Goal: Task Accomplishment & Management: Manage account settings

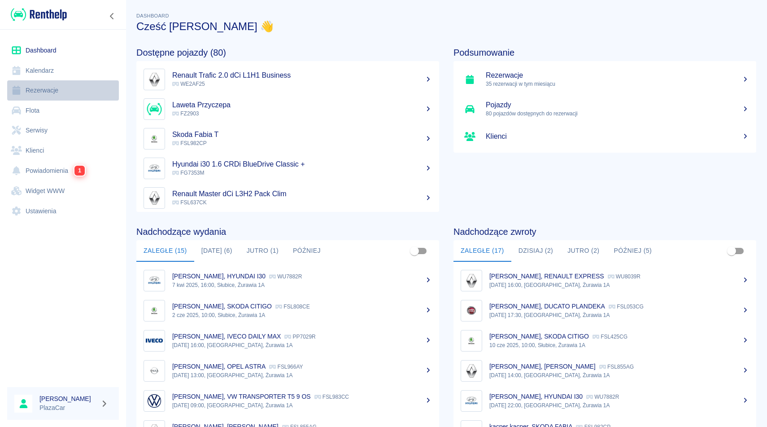
click at [55, 86] on link "Rezerwacje" at bounding box center [63, 90] width 112 height 20
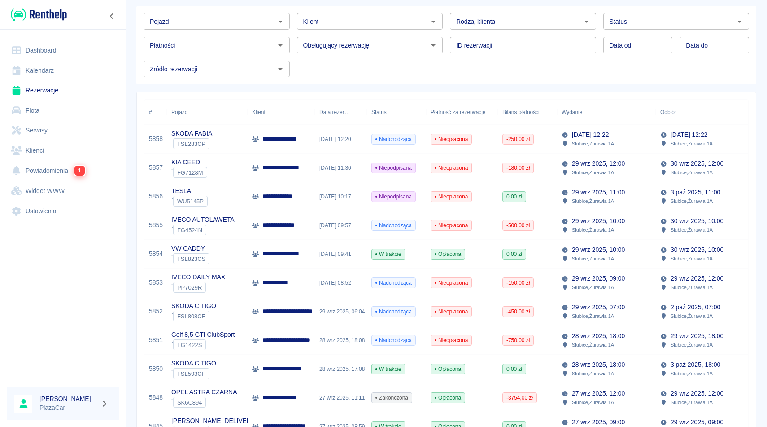
scroll to position [51, 0]
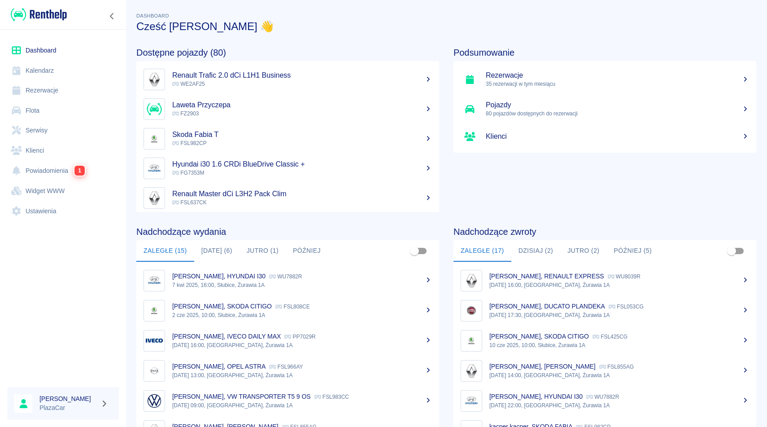
click at [44, 95] on link "Rezerwacje" at bounding box center [63, 90] width 112 height 20
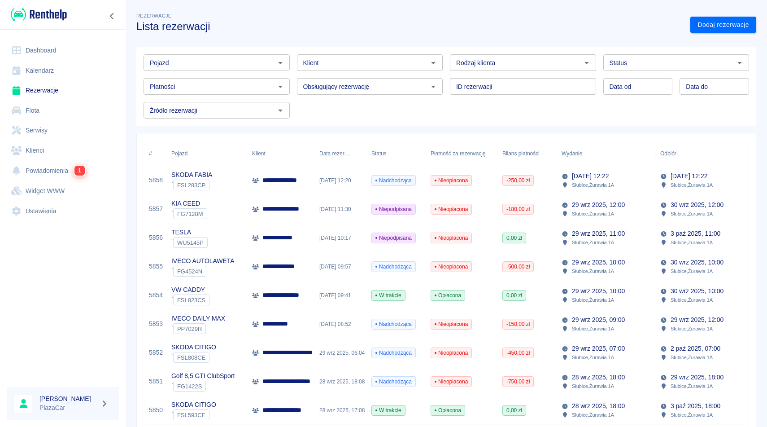
click at [586, 179] on p "[DATE] 12:22" at bounding box center [590, 175] width 37 height 9
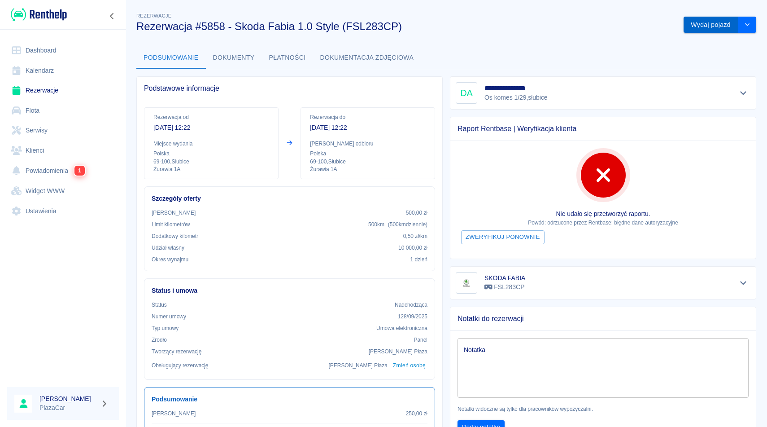
click at [703, 25] on button "Wydaj pojazd" at bounding box center [711, 25] width 55 height 17
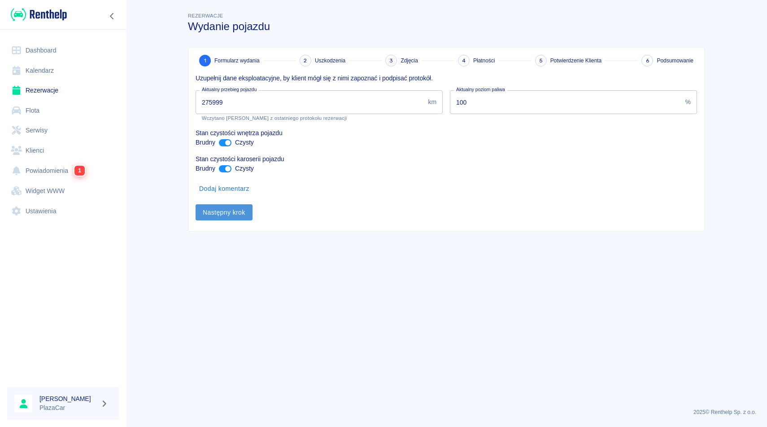
click at [232, 212] on button "Następny krok" at bounding box center [224, 212] width 57 height 17
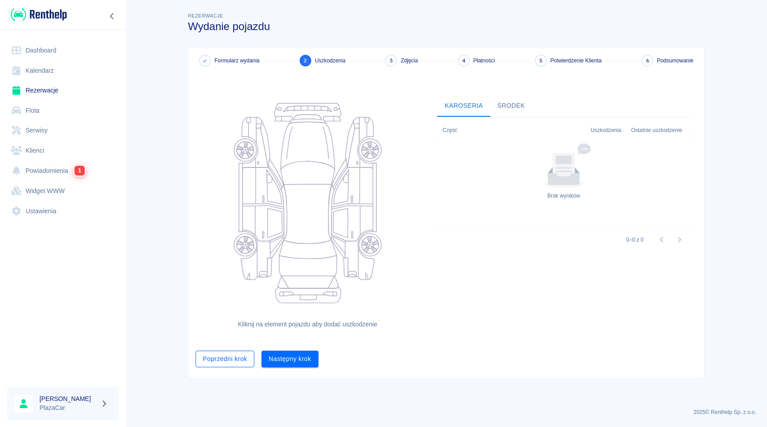
click at [223, 364] on button "Poprzedni krok" at bounding box center [225, 358] width 59 height 17
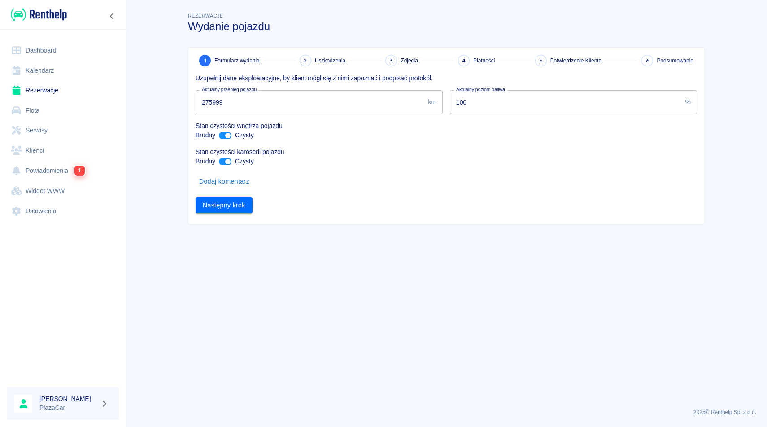
click at [472, 99] on input "100" at bounding box center [566, 102] width 232 height 24
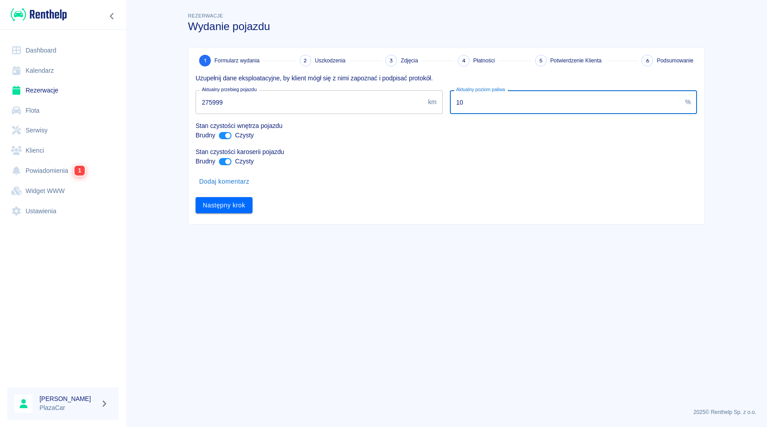
type input "1"
type input "5"
type input "50"
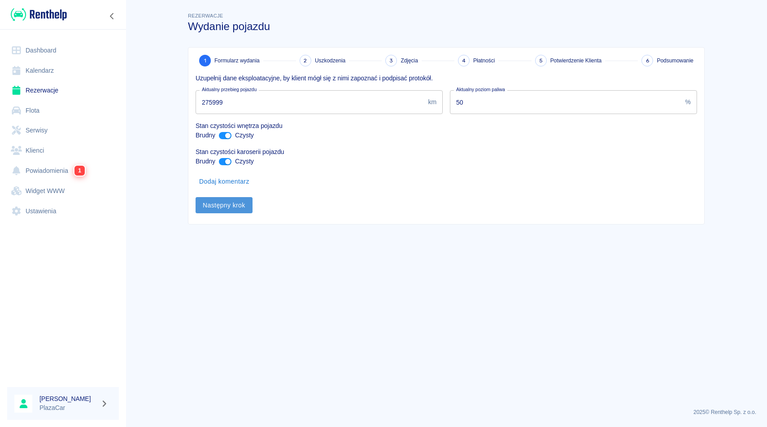
click at [234, 204] on button "Następny krok" at bounding box center [224, 205] width 57 height 17
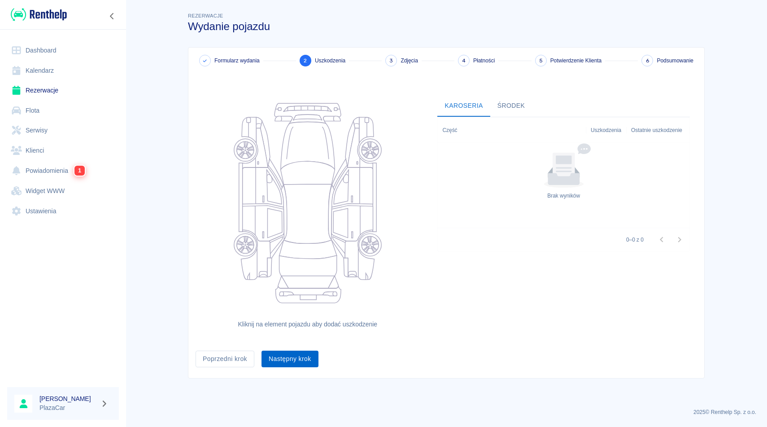
click at [294, 356] on button "Następny krok" at bounding box center [290, 358] width 57 height 17
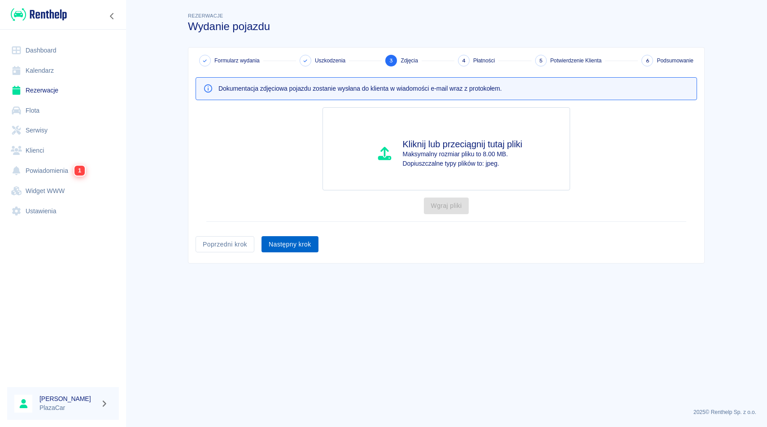
click at [295, 245] on button "Następny krok" at bounding box center [290, 244] width 57 height 17
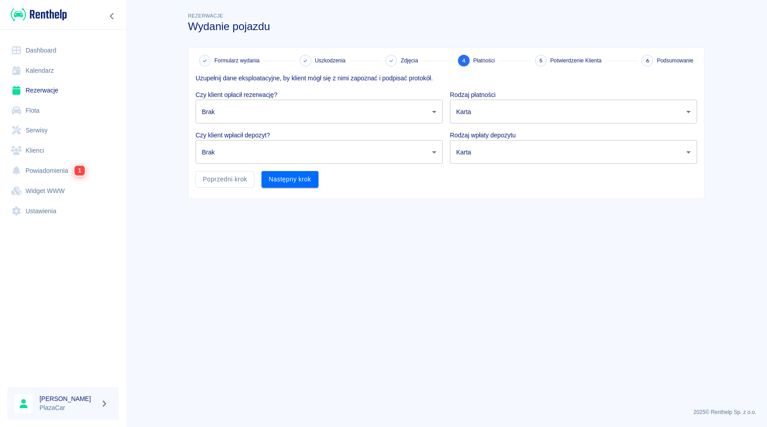
click at [341, 109] on body "Używamy plików Cookies, by zapewnić Ci najlepsze możliwe doświadczenie. Aby dow…" at bounding box center [383, 213] width 767 height 427
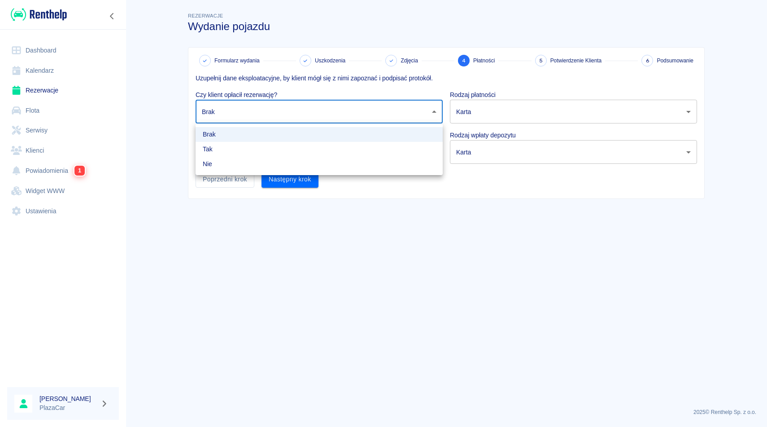
click at [330, 148] on li "Tak" at bounding box center [319, 149] width 247 height 15
type input "true"
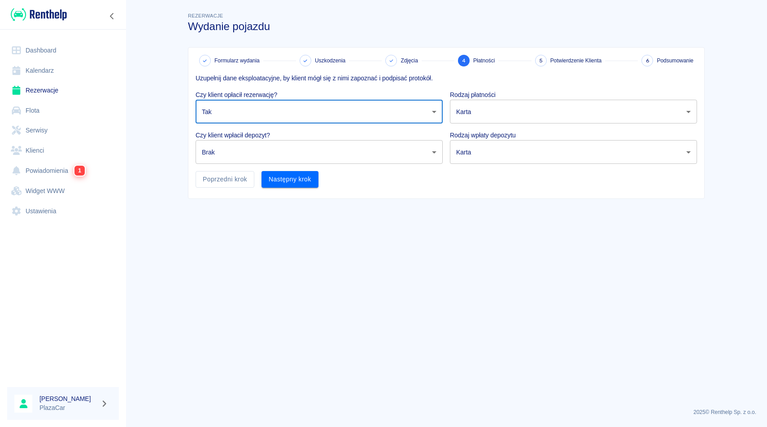
click at [330, 148] on body "Używamy plików Cookies, by zapewnić Ci najlepsze możliwe doświadczenie. Aby dow…" at bounding box center [383, 213] width 767 height 427
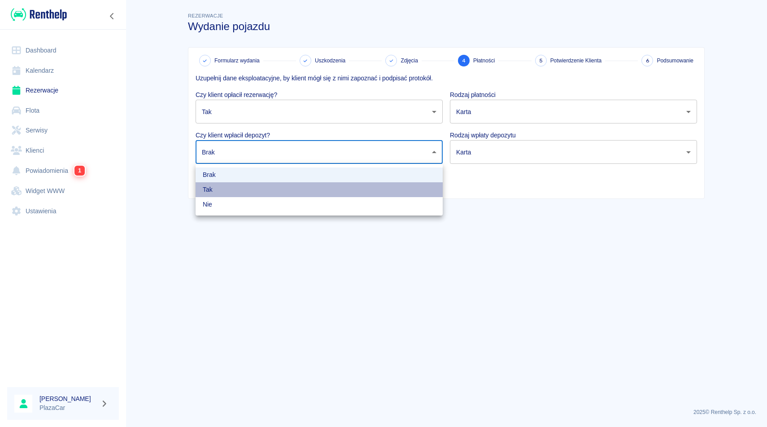
click at [314, 182] on li "Tak" at bounding box center [319, 189] width 247 height 15
type input "true"
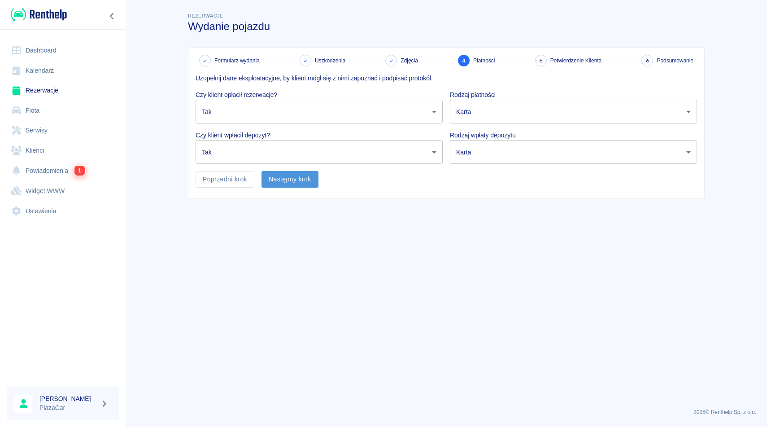
click at [303, 182] on button "Następny krok" at bounding box center [290, 179] width 57 height 17
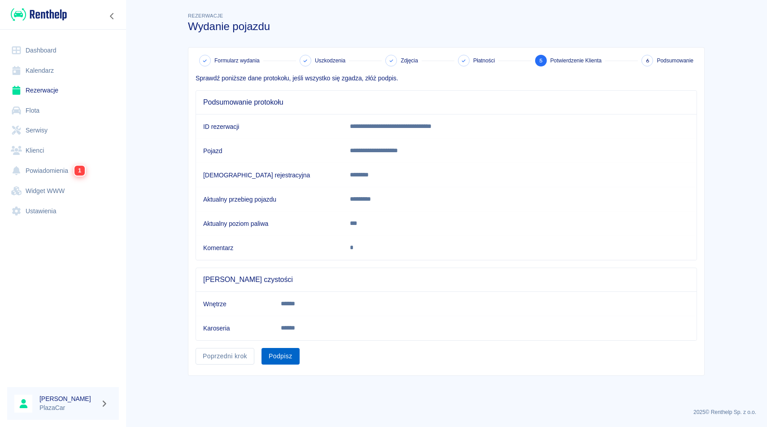
click at [281, 349] on button "Podpisz" at bounding box center [281, 356] width 38 height 17
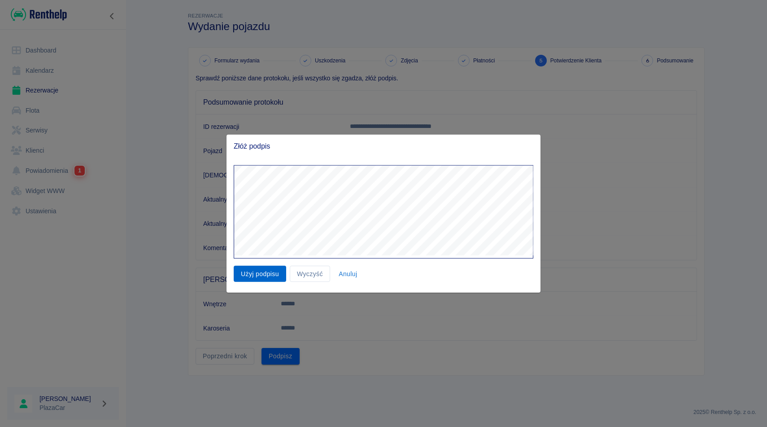
click at [268, 280] on button "Użyj podpisu" at bounding box center [260, 273] width 52 height 17
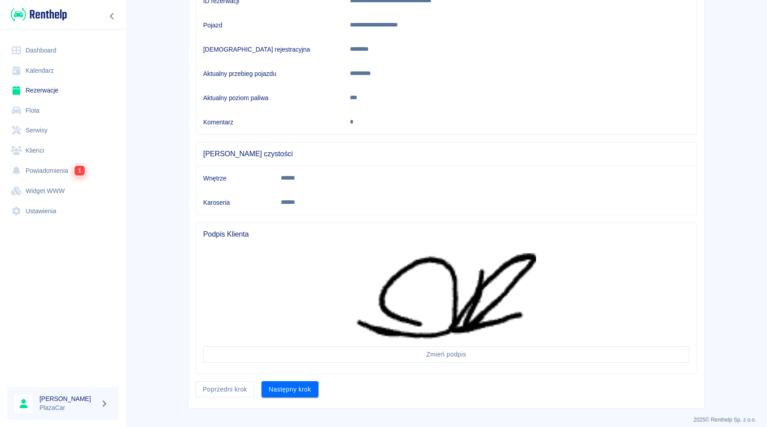
scroll to position [133, 0]
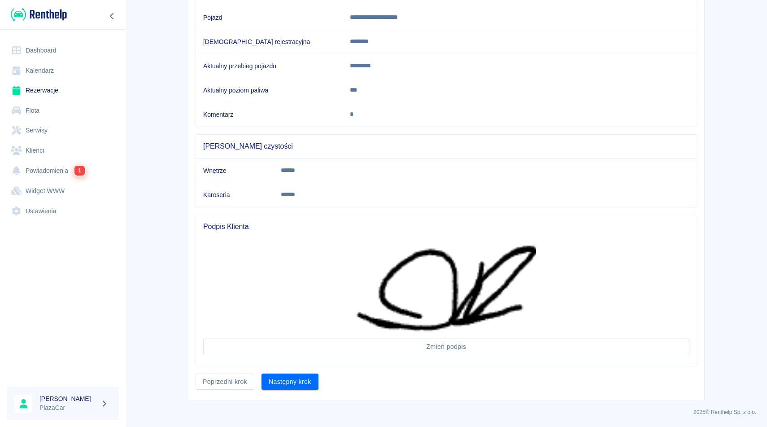
click at [302, 393] on div "**********" at bounding box center [446, 157] width 516 height 486
click at [297, 385] on button "Następny krok" at bounding box center [290, 381] width 57 height 17
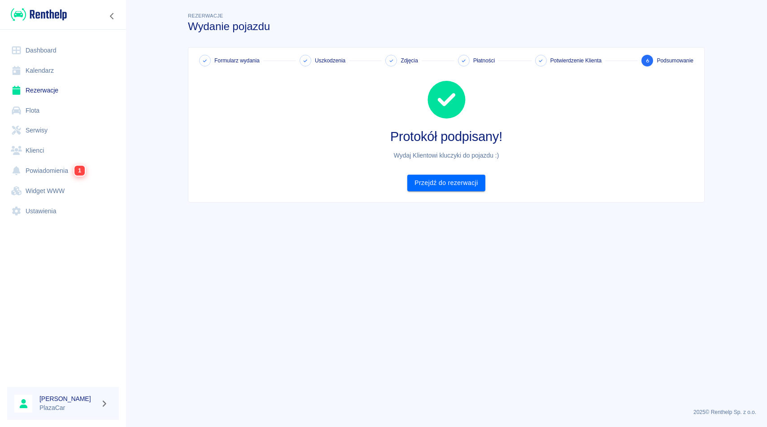
scroll to position [0, 0]
click at [433, 186] on link "Przejdź do rezerwacji" at bounding box center [446, 183] width 78 height 17
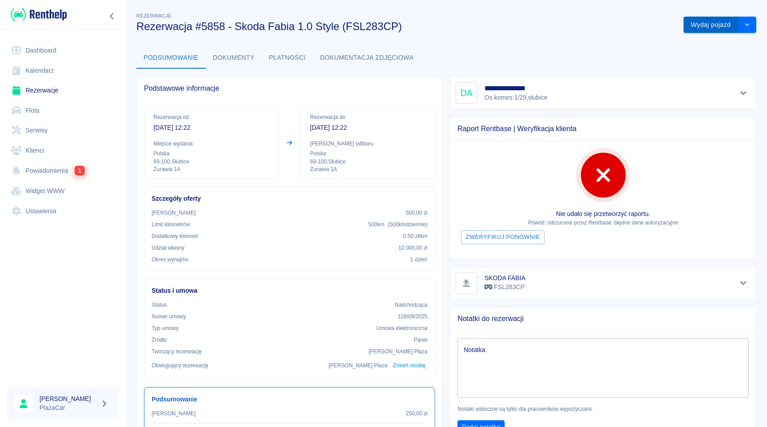
click at [713, 24] on button "Wydaj pojazd" at bounding box center [711, 25] width 55 height 17
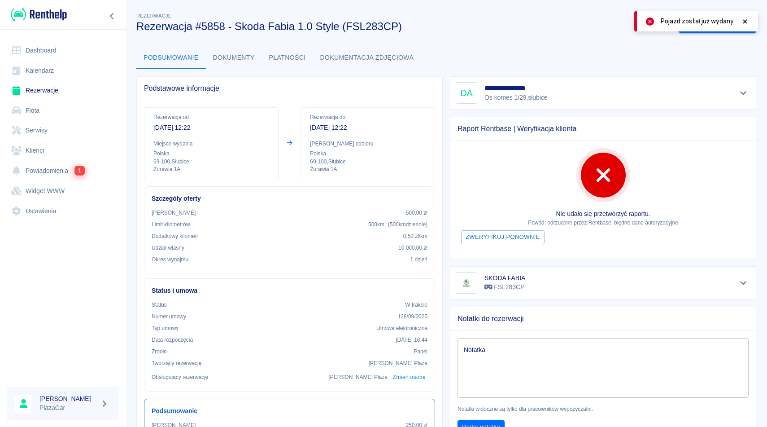
click at [747, 20] on icon at bounding box center [745, 21] width 4 height 4
click at [707, 30] on button "Odbierz pojazd" at bounding box center [709, 25] width 60 height 17
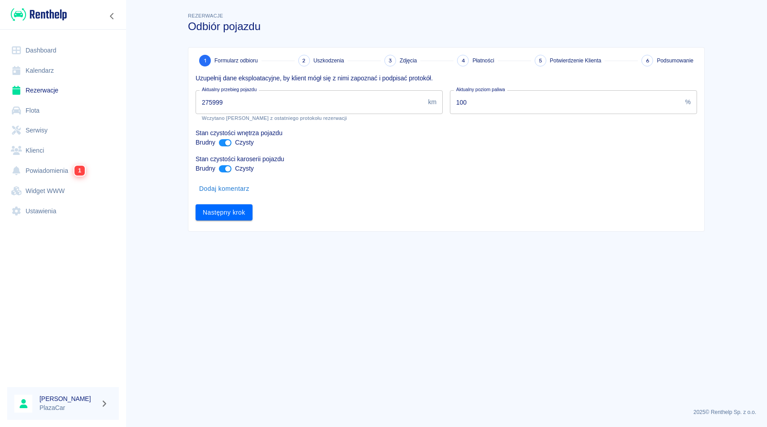
click at [231, 105] on input "275999" at bounding box center [310, 102] width 229 height 24
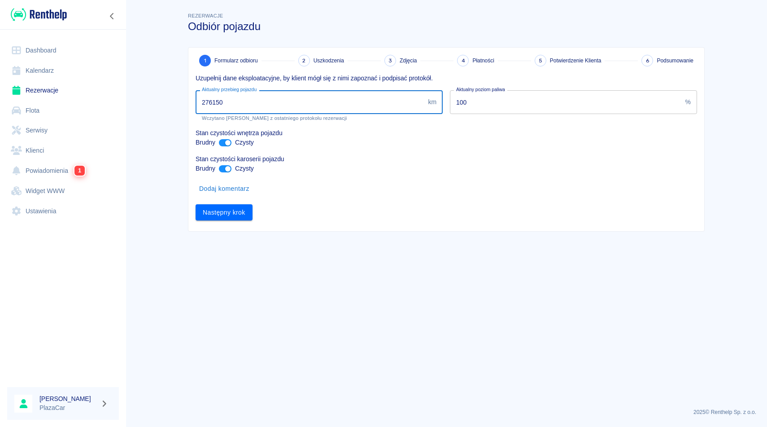
type input "276150"
click at [482, 98] on input "100" at bounding box center [566, 102] width 232 height 24
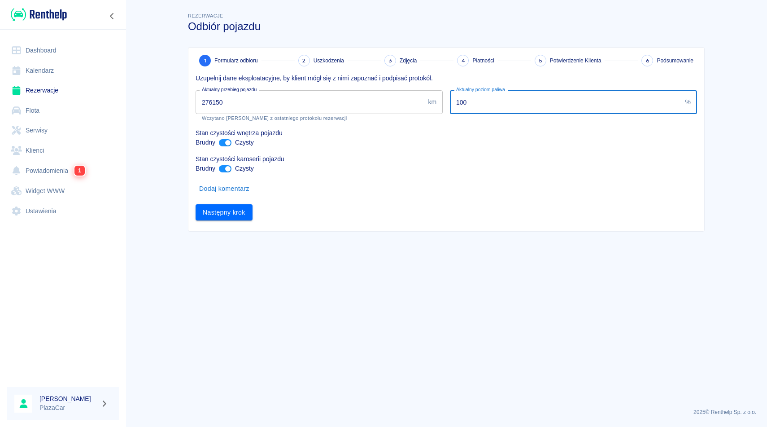
click at [474, 104] on input "100" at bounding box center [566, 102] width 232 height 24
click at [225, 219] on button "Następny krok" at bounding box center [224, 212] width 57 height 17
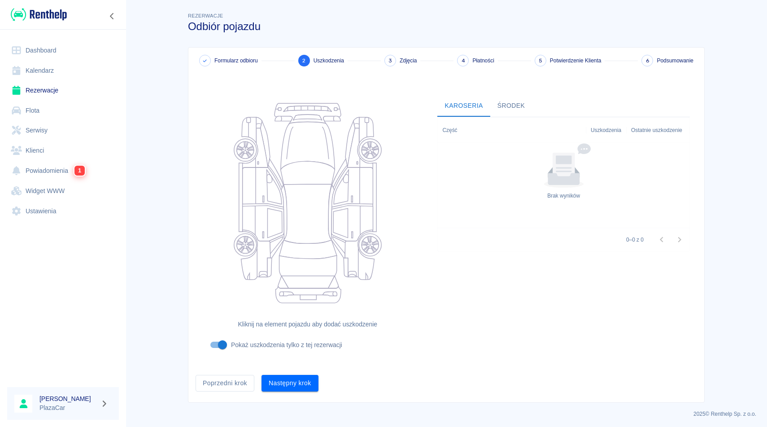
scroll to position [1, 0]
click at [282, 375] on button "Następny krok" at bounding box center [290, 381] width 57 height 17
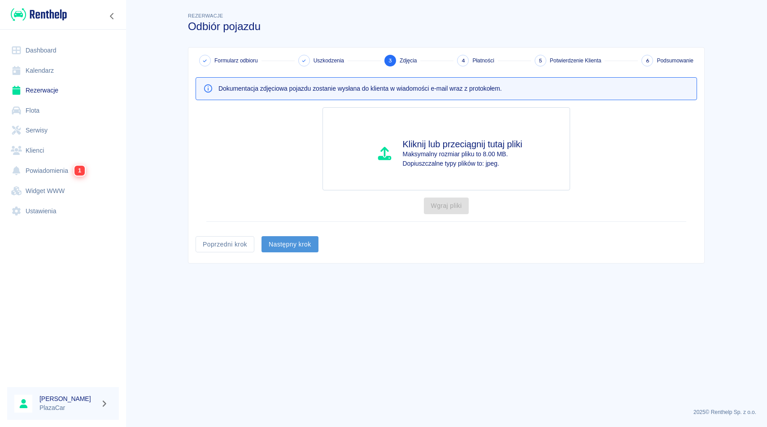
click at [292, 247] on button "Następny krok" at bounding box center [290, 244] width 57 height 17
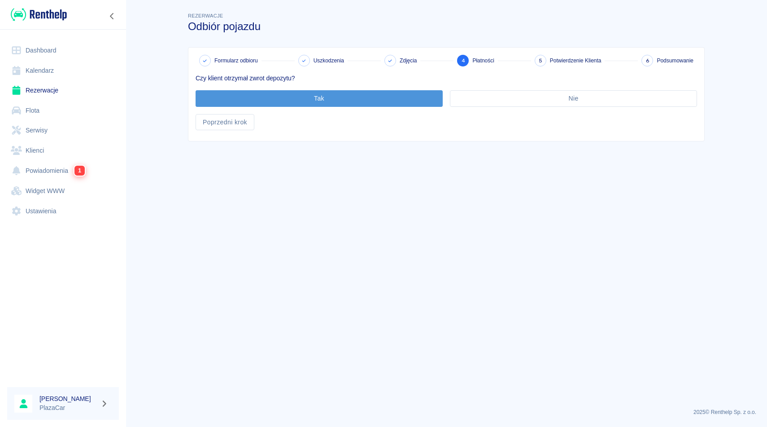
click at [330, 104] on button "Tak" at bounding box center [319, 98] width 247 height 17
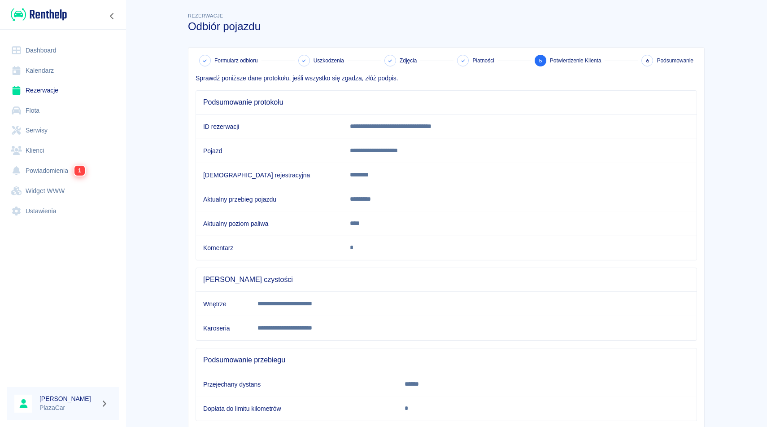
scroll to position [55, 0]
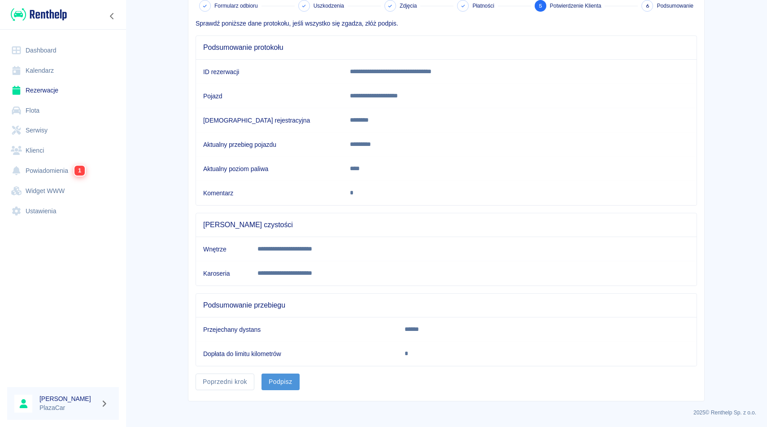
click at [286, 380] on button "Podpisz" at bounding box center [281, 381] width 38 height 17
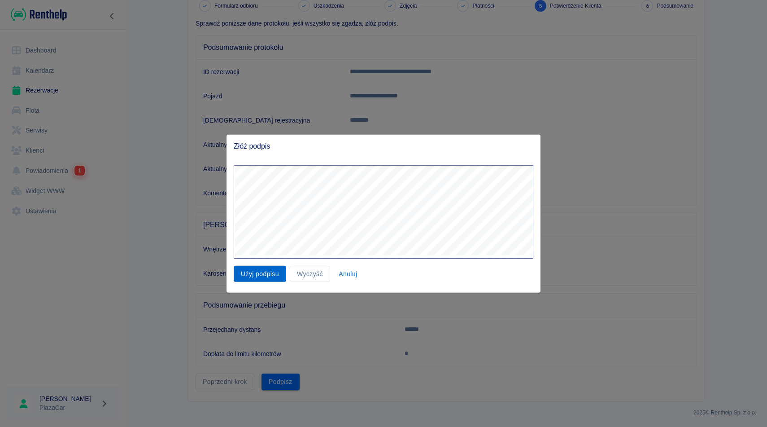
click at [265, 276] on button "Użyj podpisu" at bounding box center [260, 273] width 52 height 17
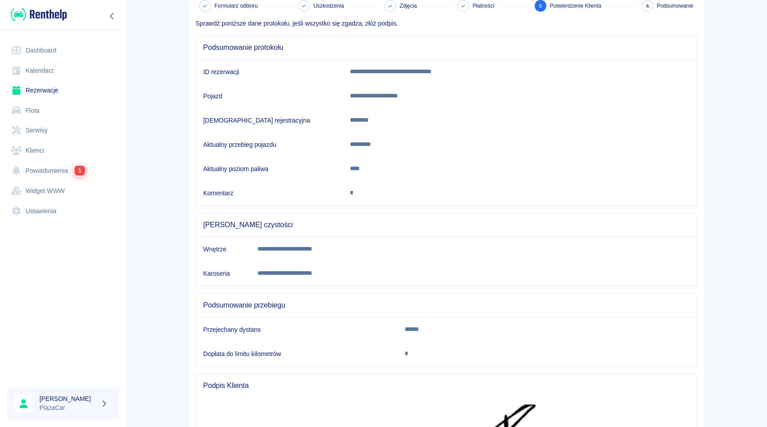
scroll to position [292, 0]
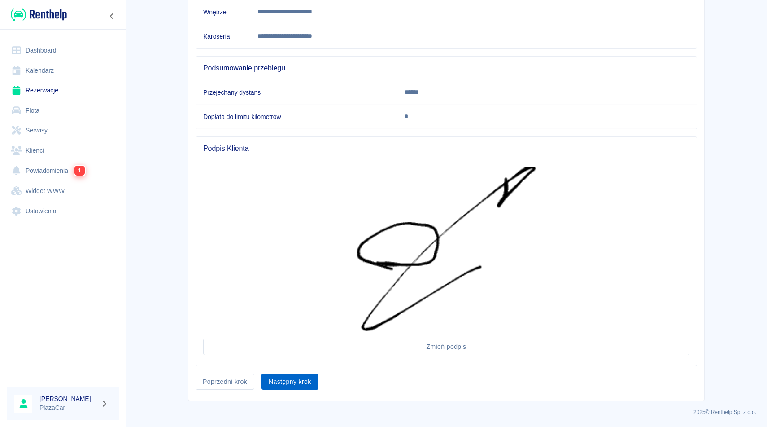
click at [295, 385] on button "Następny krok" at bounding box center [290, 381] width 57 height 17
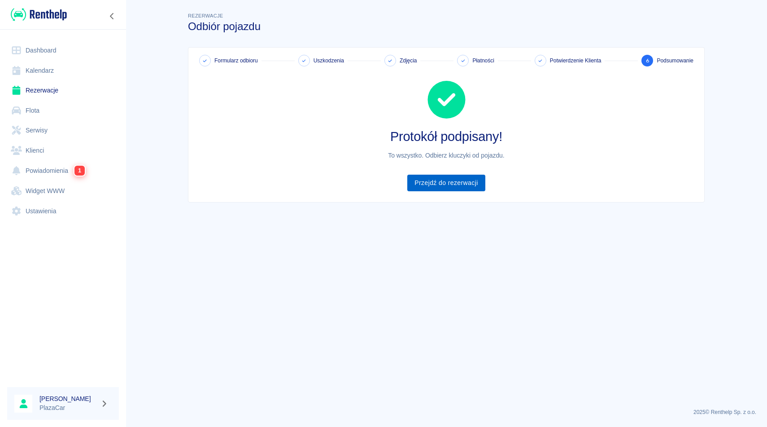
click at [437, 191] on link "Przejdź do rezerwacji" at bounding box center [446, 183] width 78 height 17
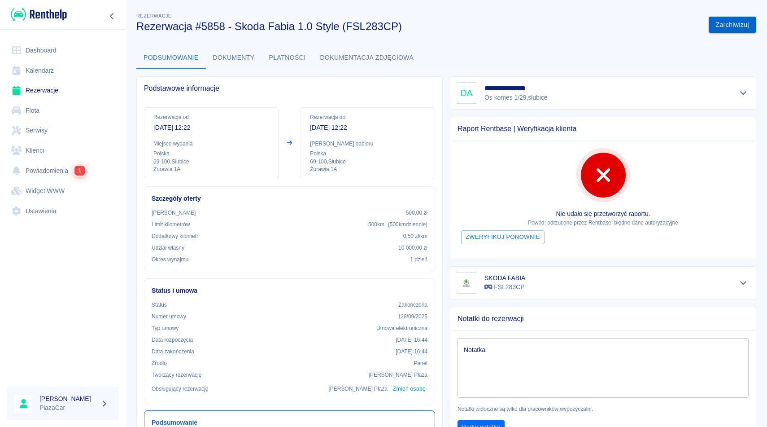
click at [724, 26] on button "Zarchiwizuj" at bounding box center [733, 25] width 48 height 17
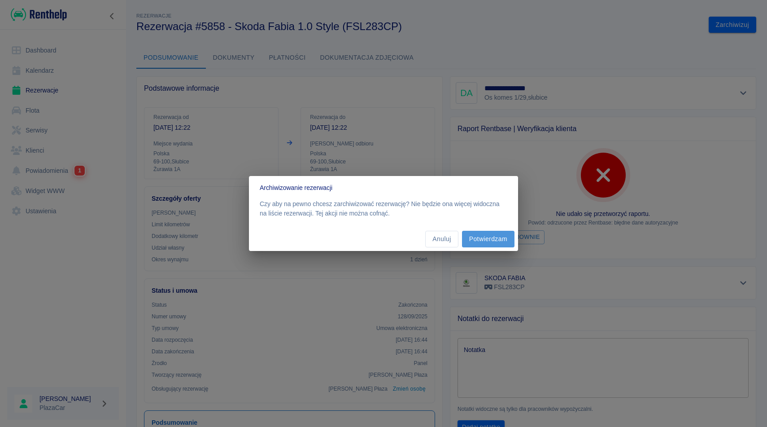
click at [491, 236] on button "Potwierdzam" at bounding box center [488, 239] width 52 height 17
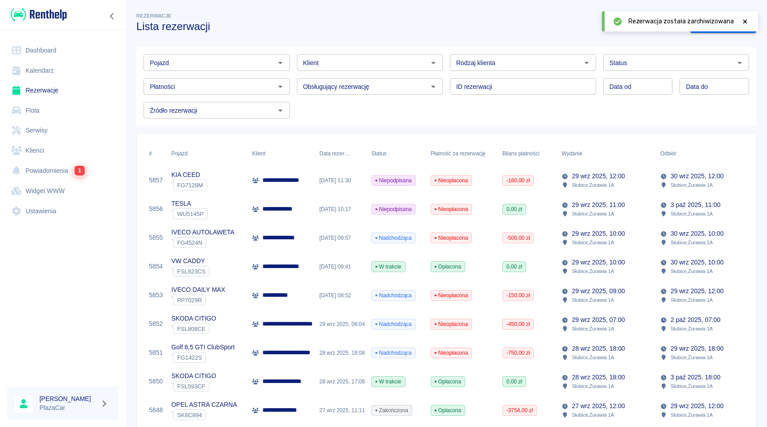
click at [569, 270] on div "Słubice , Żurawia 1A" at bounding box center [593, 271] width 63 height 8
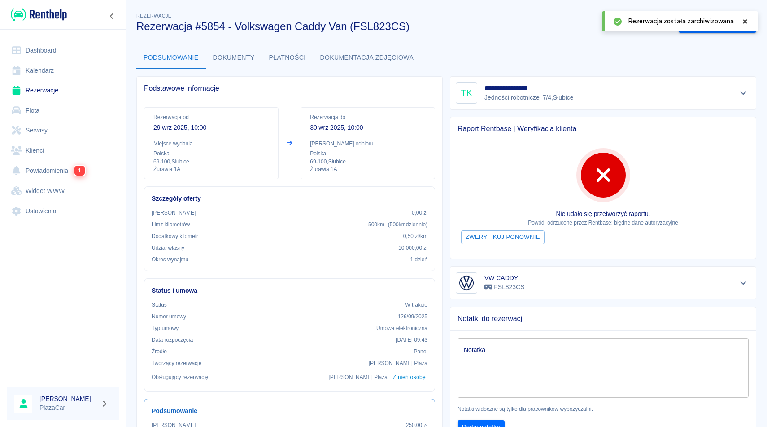
click at [744, 20] on icon at bounding box center [745, 21] width 8 height 6
click at [712, 26] on button "Odbierz pojazd" at bounding box center [709, 25] width 60 height 17
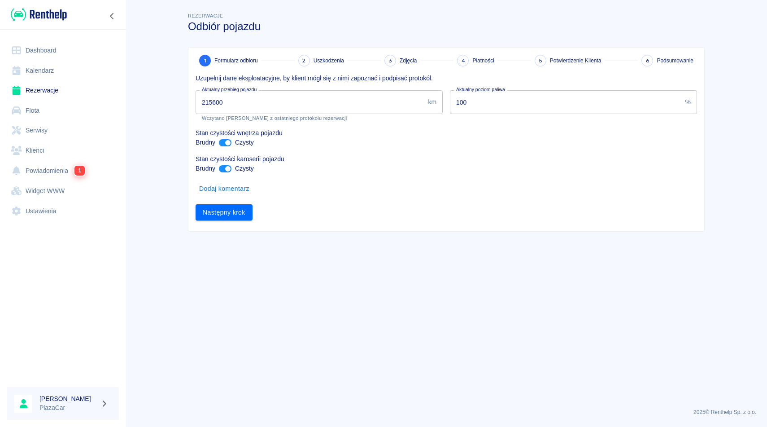
click at [217, 103] on input "215600" at bounding box center [310, 102] width 229 height 24
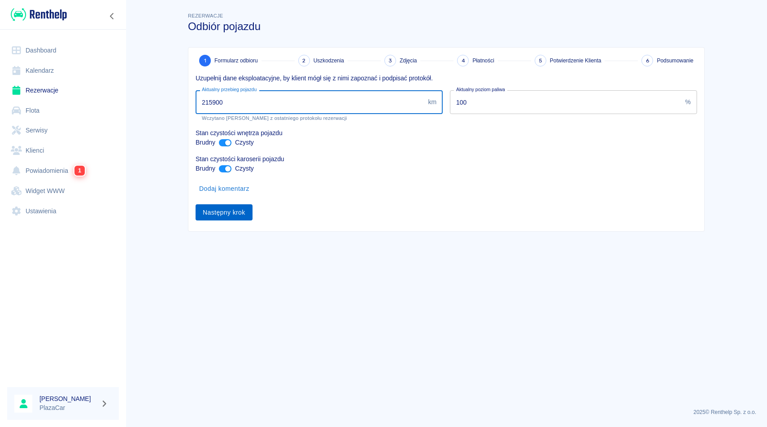
type input "215900"
click at [226, 213] on button "Następny krok" at bounding box center [224, 212] width 57 height 17
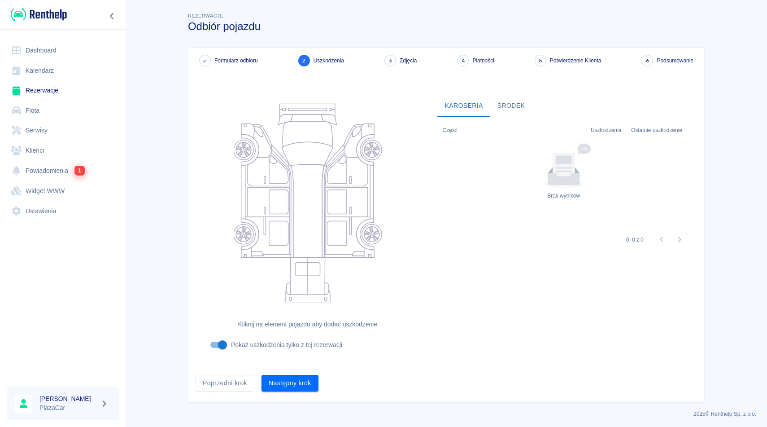
scroll to position [1, 0]
click at [288, 380] on button "Następny krok" at bounding box center [290, 381] width 57 height 17
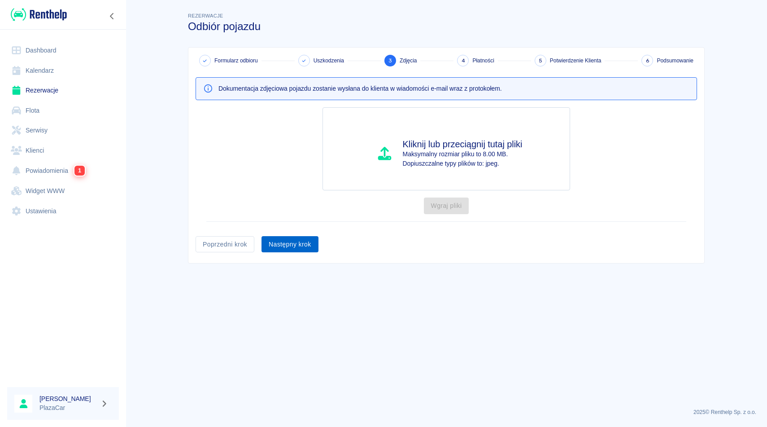
click at [297, 246] on button "Następny krok" at bounding box center [290, 244] width 57 height 17
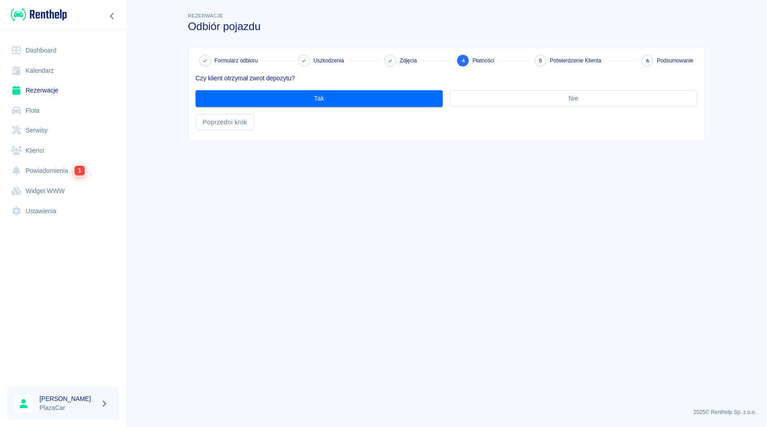
click at [351, 107] on div "Czy klient otrzymał zwrot depozytu? Tak Nie Poprzedni krok" at bounding box center [442, 98] width 509 height 64
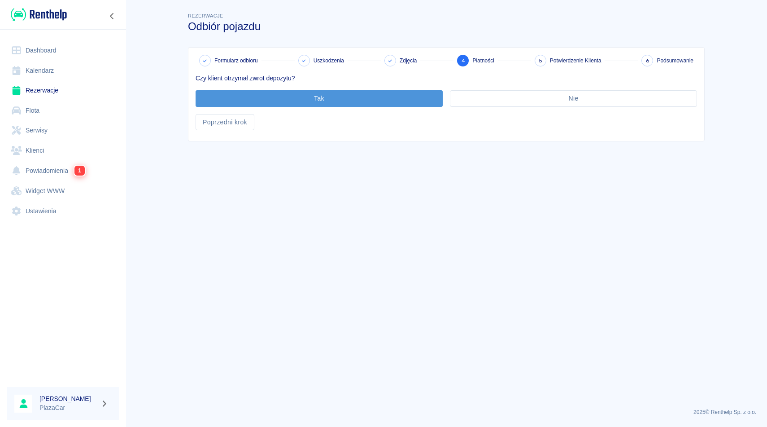
click at [351, 105] on button "Tak" at bounding box center [319, 98] width 247 height 17
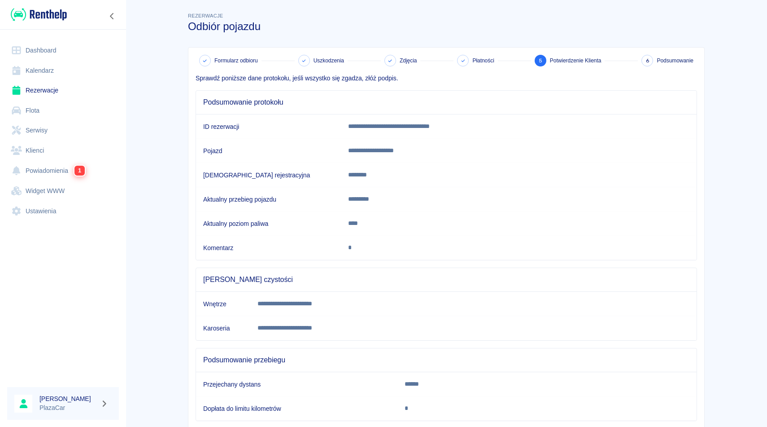
scroll to position [55, 0]
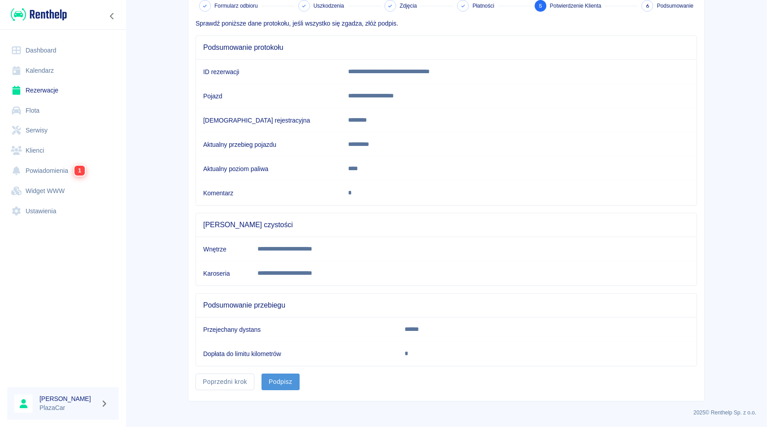
click at [280, 378] on button "Podpisz" at bounding box center [281, 381] width 38 height 17
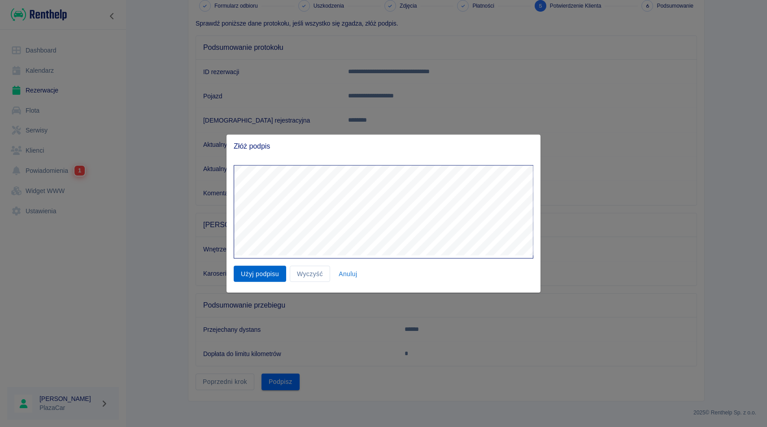
click at [265, 270] on button "Użyj podpisu" at bounding box center [260, 273] width 52 height 17
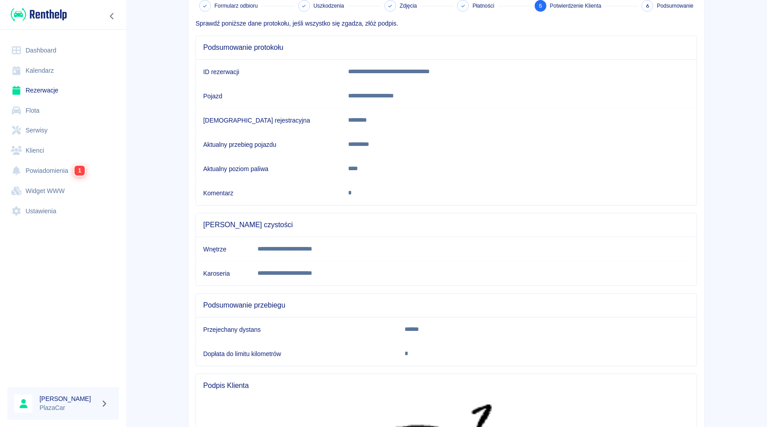
scroll to position [211, 0]
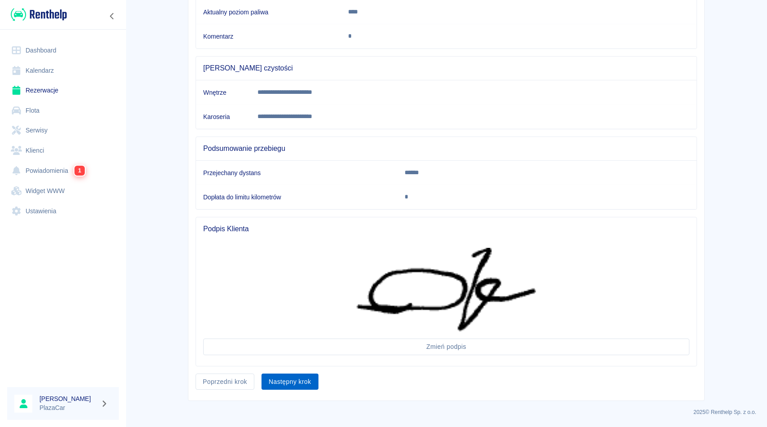
click at [289, 379] on button "Następny krok" at bounding box center [290, 381] width 57 height 17
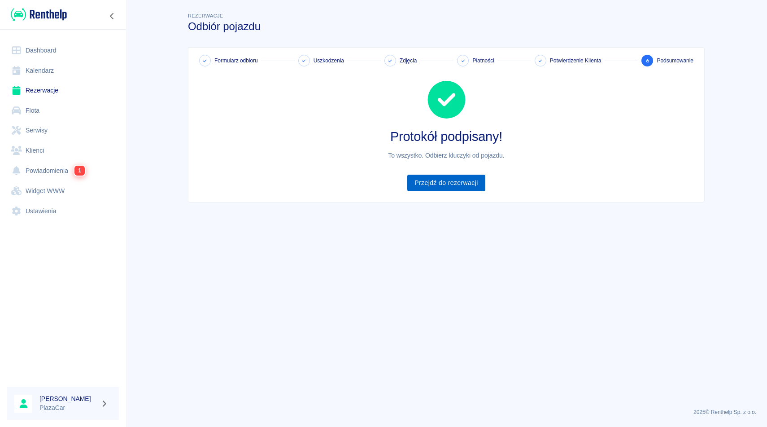
click at [450, 188] on link "Przejdź do rezerwacji" at bounding box center [446, 183] width 78 height 17
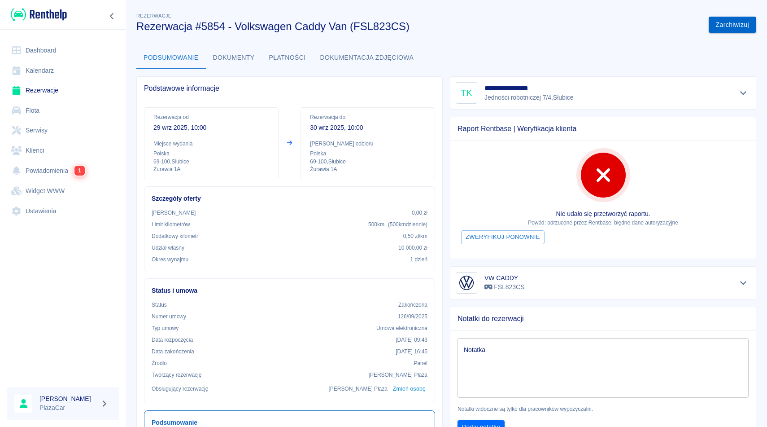
click at [721, 28] on button "Zarchiwizuj" at bounding box center [733, 25] width 48 height 17
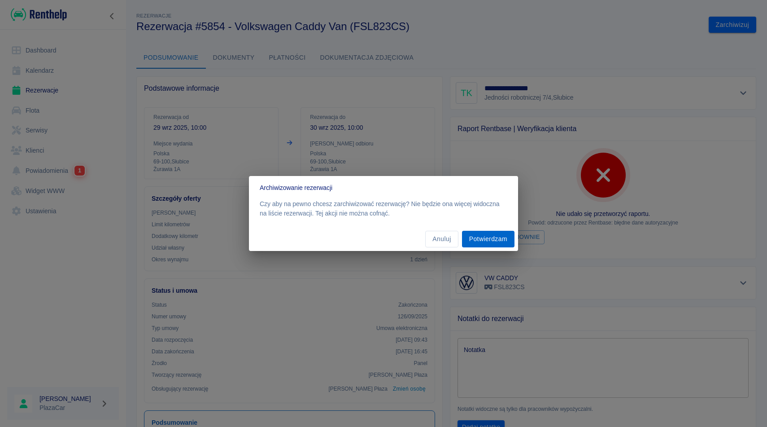
click at [488, 238] on button "Potwierdzam" at bounding box center [488, 239] width 52 height 17
